Goal: Check status

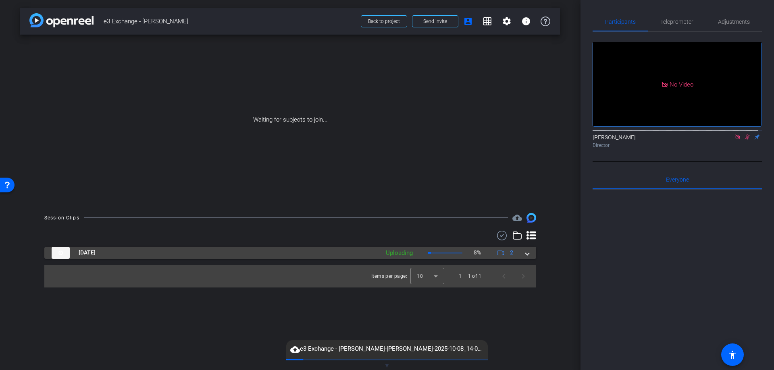
click at [526, 252] on span at bounding box center [527, 253] width 3 height 8
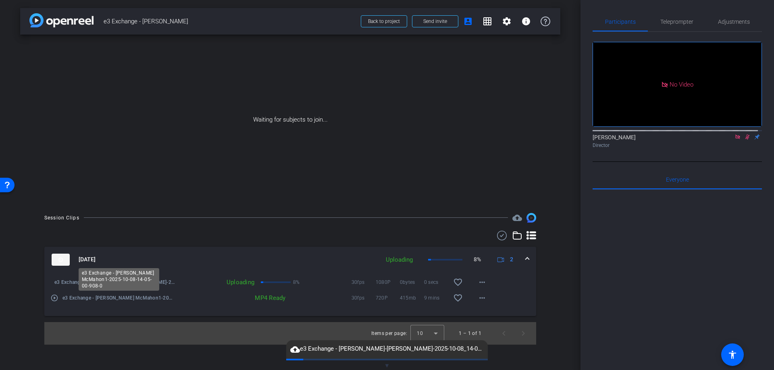
click at [106, 282] on div "e3 Exchange - [PERSON_NAME] McMahon1-2025-10-08-14-05-00-908-0" at bounding box center [119, 279] width 81 height 23
drag, startPoint x: 106, startPoint y: 283, endPoint x: 99, endPoint y: 282, distance: 6.9
click at [99, 282] on div "e3 Exchange - [PERSON_NAME] McMahon1-2025-10-08-14-05-00-908-0" at bounding box center [119, 279] width 81 height 23
click at [239, 280] on div "Uploading" at bounding box center [216, 283] width 83 height 8
click at [483, 284] on mat-icon "more_horiz" at bounding box center [482, 283] width 10 height 10
